Goal: Task Accomplishment & Management: Manage account settings

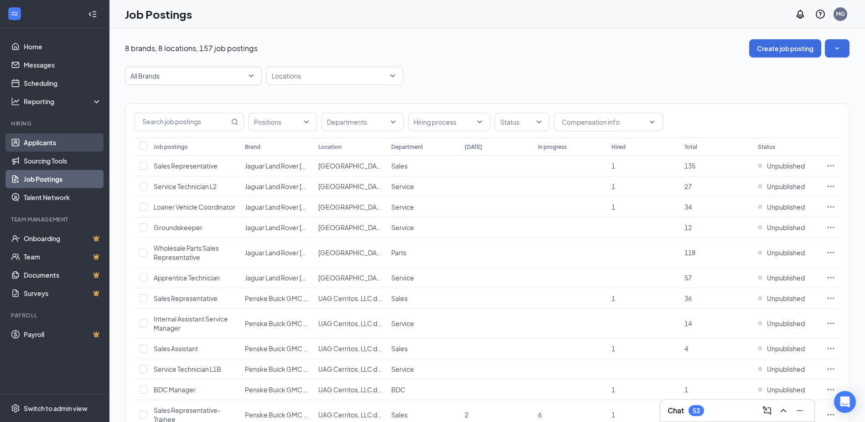
click at [43, 149] on link "Applicants" at bounding box center [63, 142] width 78 height 18
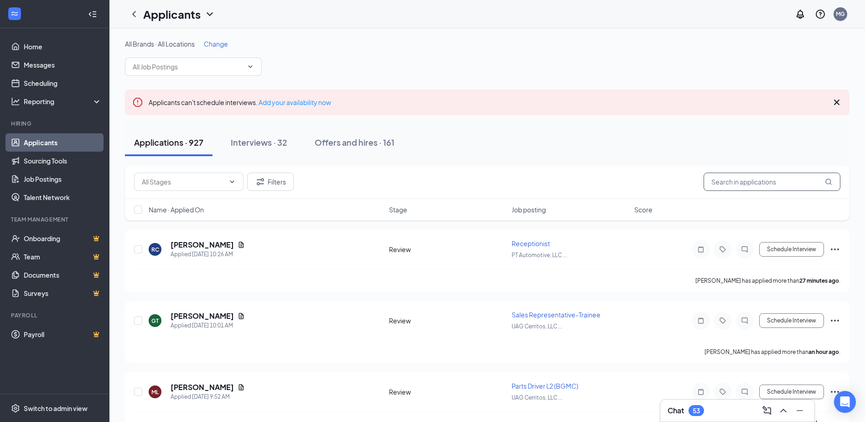
click at [751, 181] on input "text" at bounding box center [772, 181] width 137 height 18
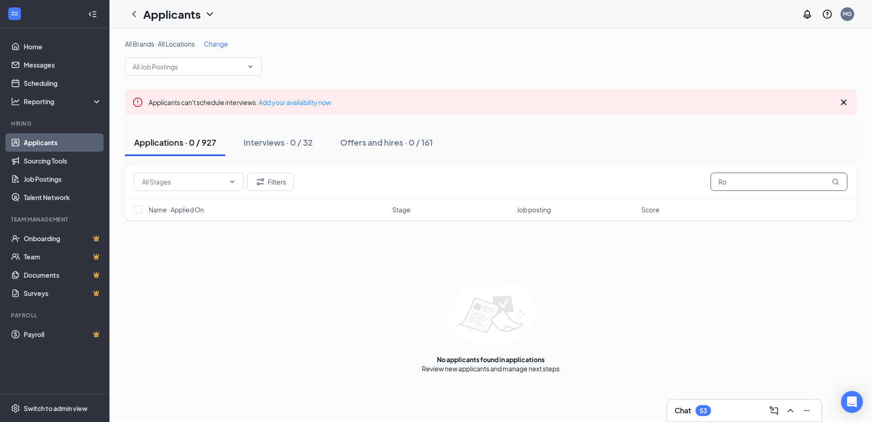
type input "R"
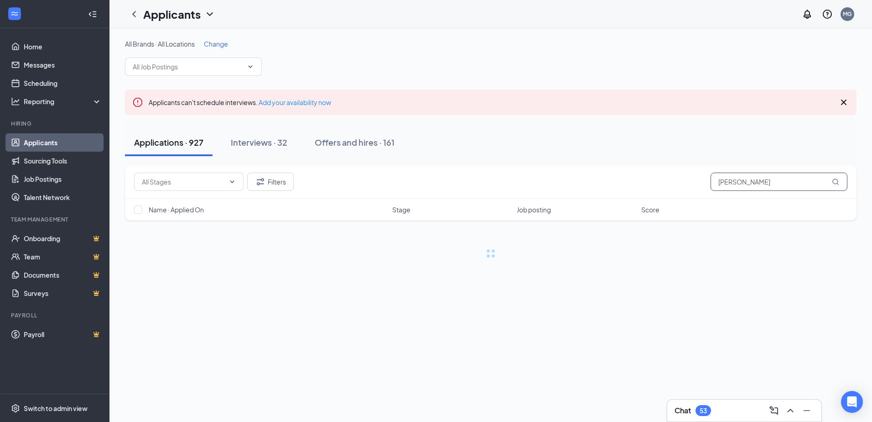
type input "[PERSON_NAME]"
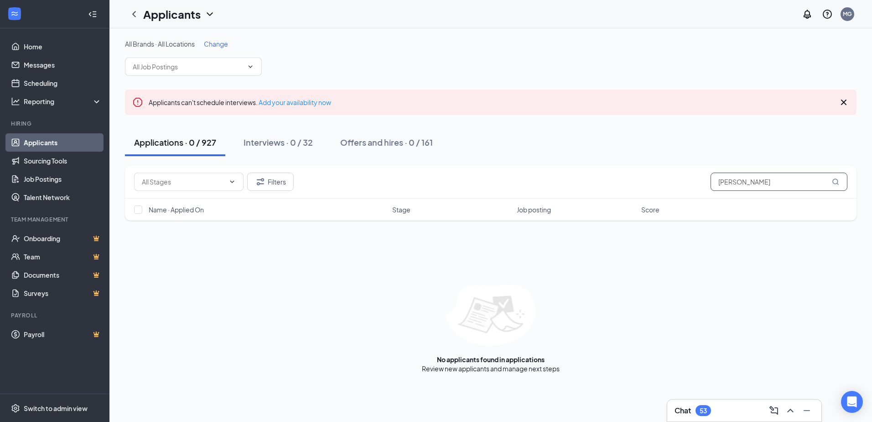
drag, startPoint x: 596, startPoint y: 188, endPoint x: 593, endPoint y: 183, distance: 5.9
click at [593, 188] on div "Filters [PERSON_NAME]" at bounding box center [490, 181] width 713 height 18
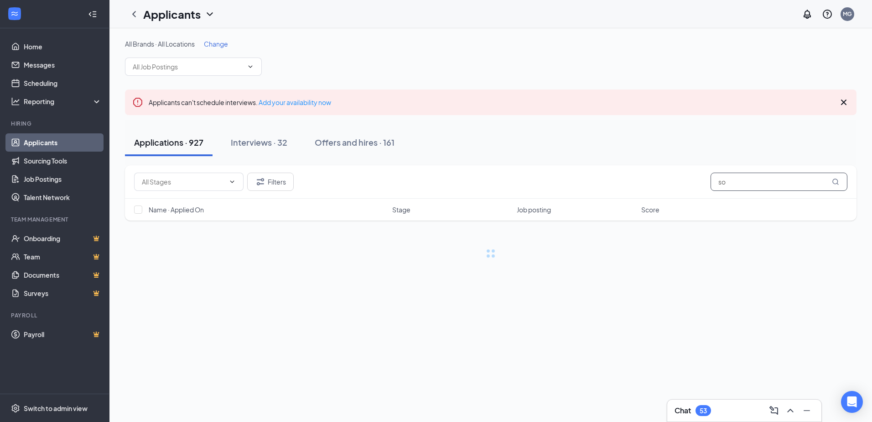
type input "s"
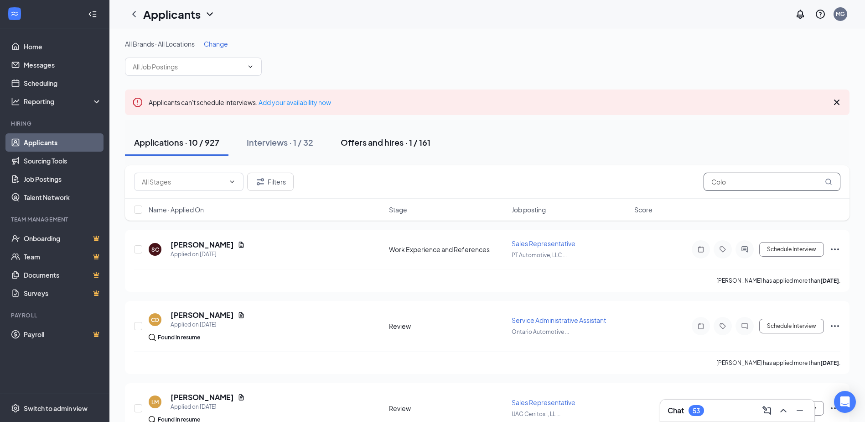
type input "Colo"
click at [419, 146] on div "Offers and hires · 1 / 161" at bounding box center [386, 141] width 90 height 11
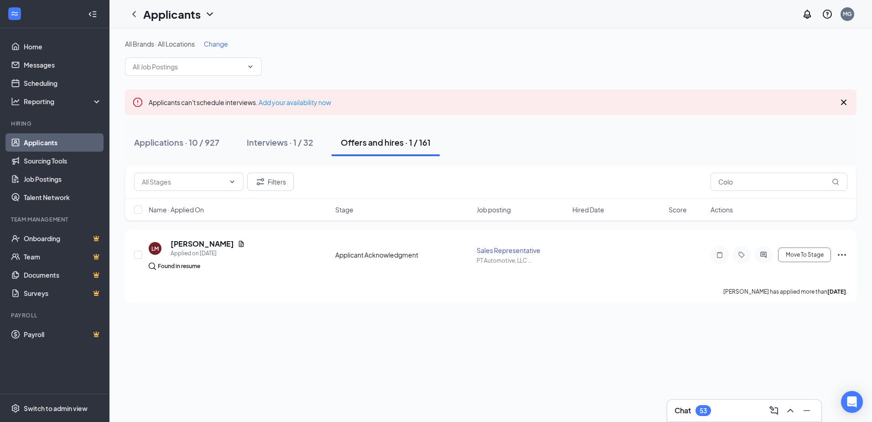
click at [307, 141] on div "Interviews · 1 / 32" at bounding box center [280, 141] width 67 height 11
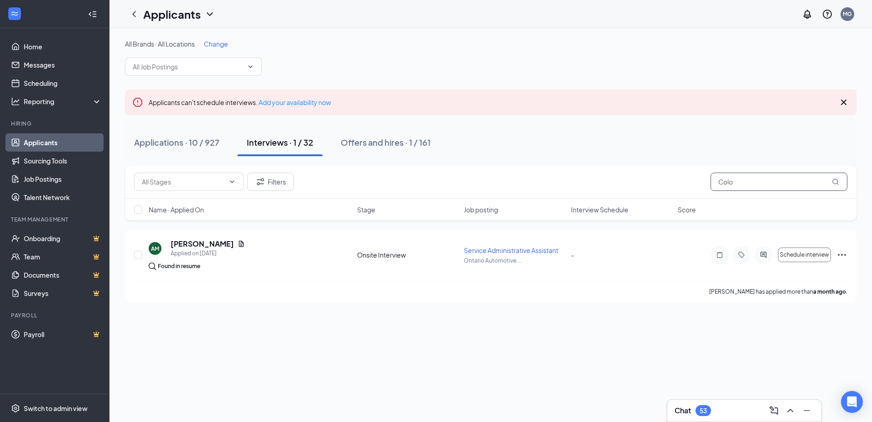
click at [797, 185] on input "Colo" at bounding box center [779, 181] width 137 height 18
click at [208, 146] on div "Applications · 10 / 927" at bounding box center [176, 141] width 85 height 11
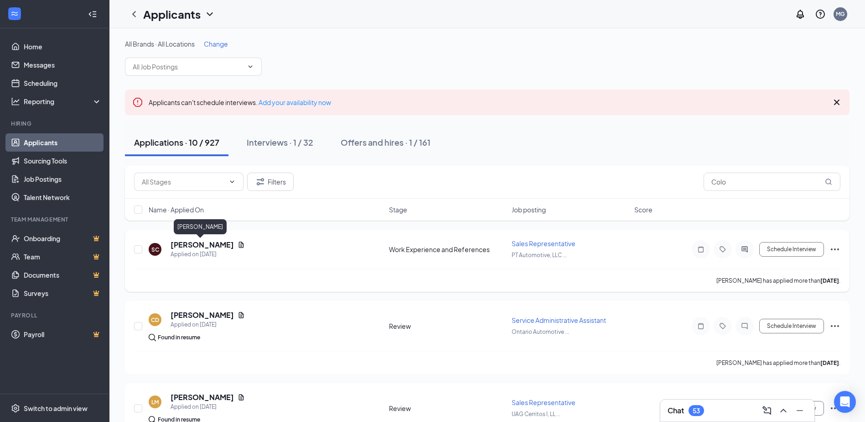
click at [219, 245] on h5 "[PERSON_NAME]" at bounding box center [202, 244] width 63 height 10
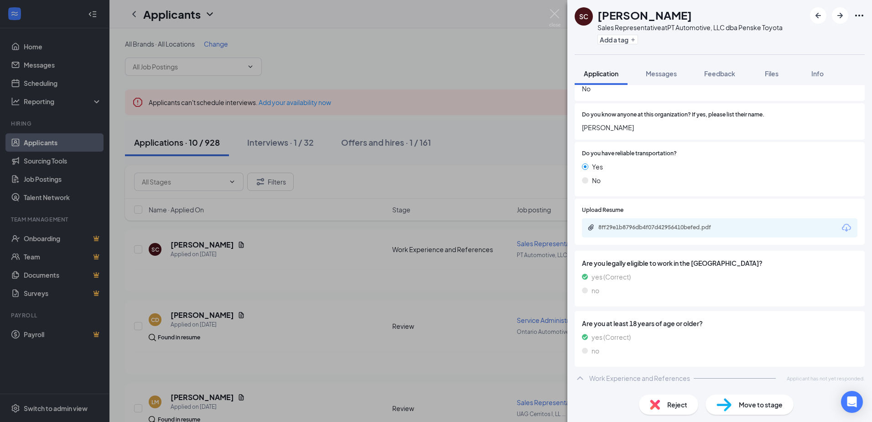
scroll to position [286, 0]
